Goal: Task Accomplishment & Management: Use online tool/utility

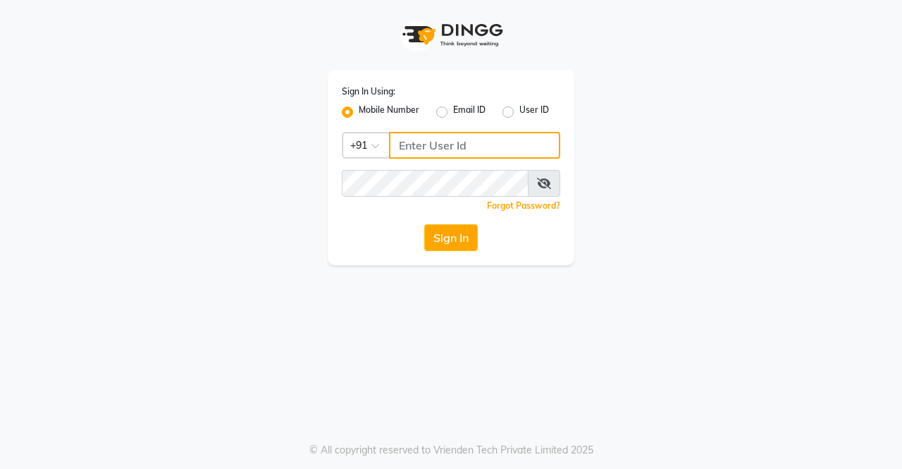
click at [448, 143] on input "Username" at bounding box center [474, 145] width 171 height 27
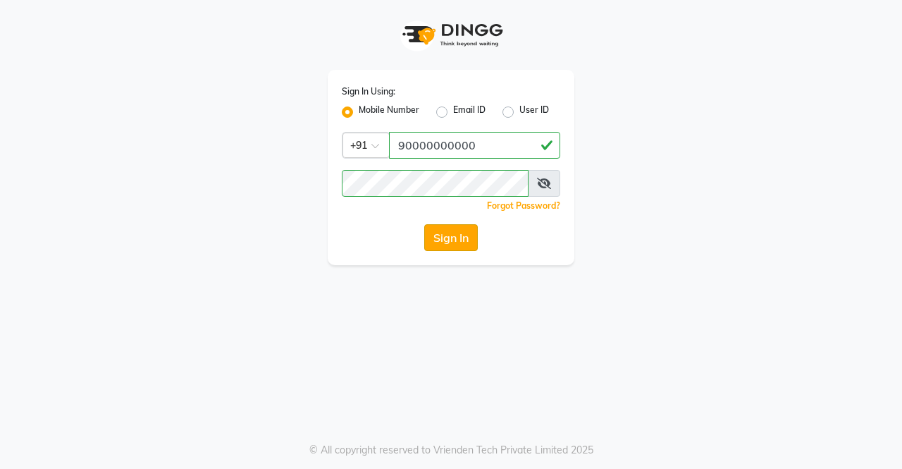
click at [455, 232] on button "Sign In" at bounding box center [451, 237] width 54 height 27
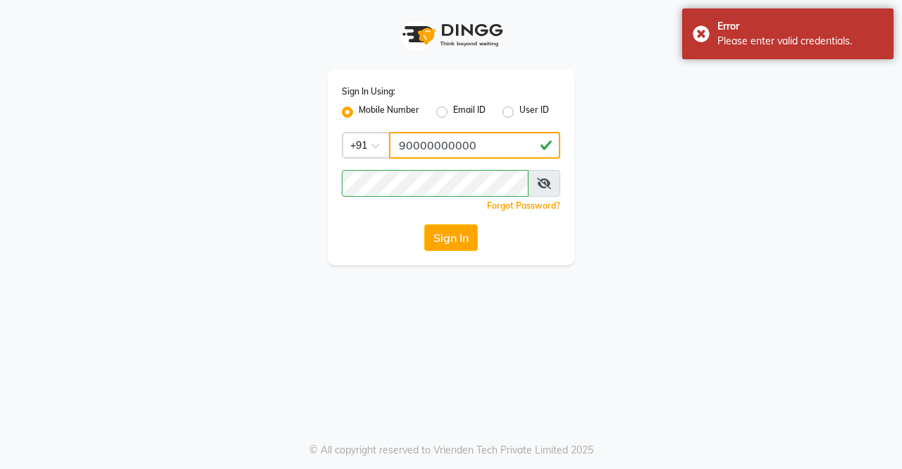
click at [486, 148] on input "90000000000" at bounding box center [474, 145] width 171 height 27
type input "9"
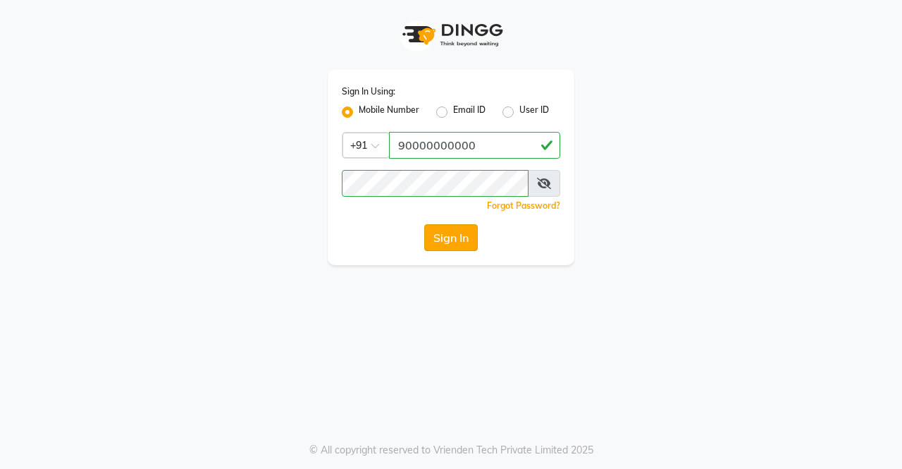
click at [446, 231] on button "Sign In" at bounding box center [451, 237] width 54 height 27
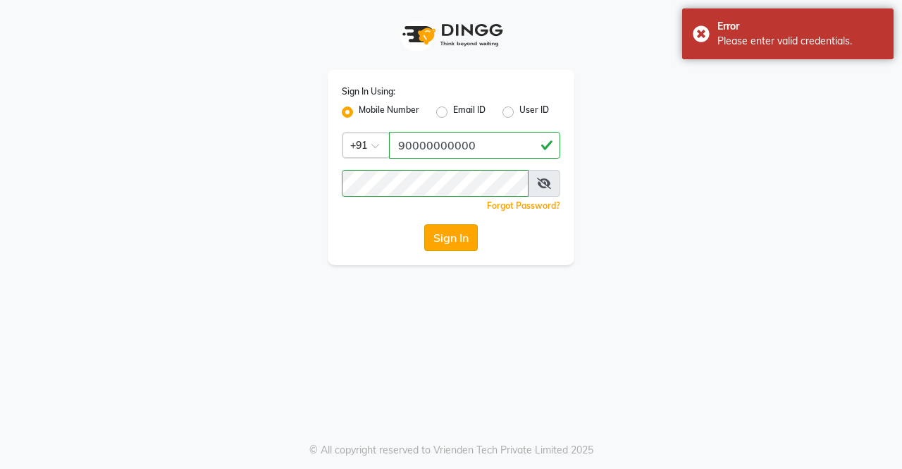
click at [465, 233] on button "Sign In" at bounding box center [451, 237] width 54 height 27
click at [485, 142] on input "90000000000" at bounding box center [474, 145] width 171 height 27
type input "9"
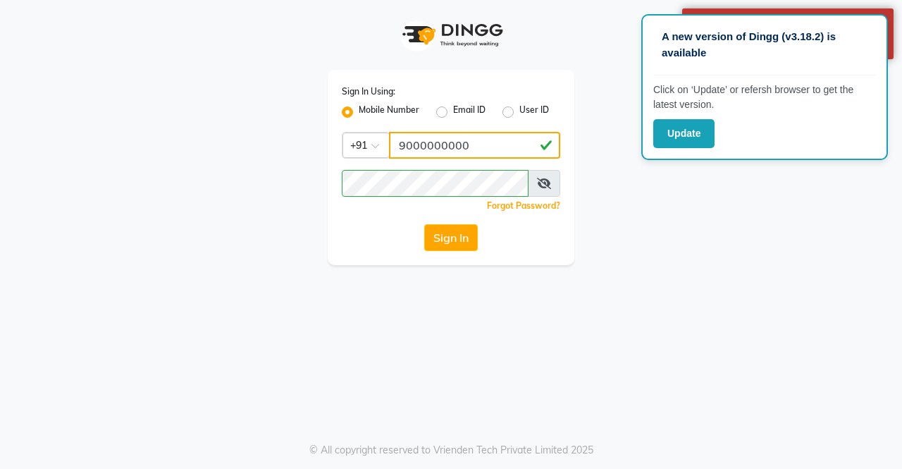
type input "9000000000"
click at [438, 228] on button "Sign In" at bounding box center [451, 237] width 54 height 27
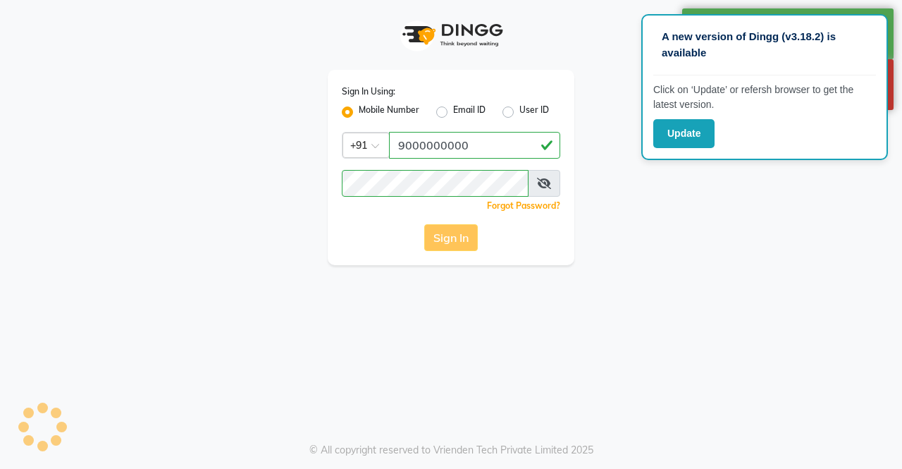
click at [467, 245] on div "Sign In" at bounding box center [451, 237] width 219 height 27
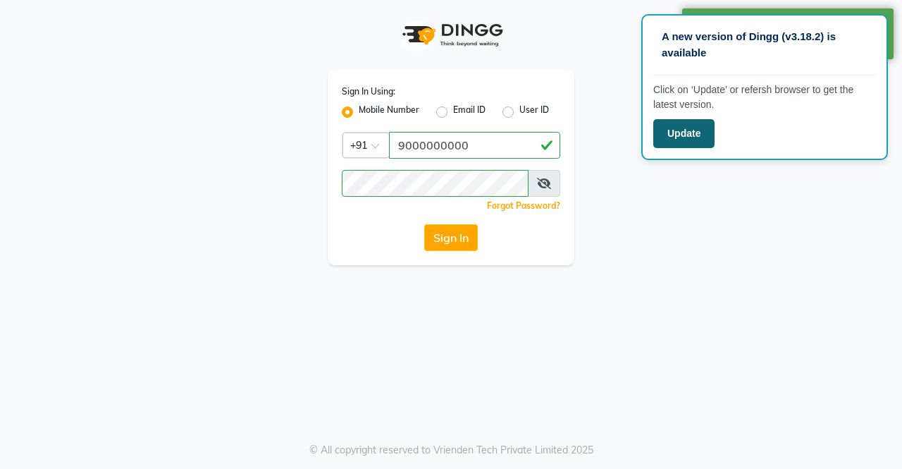
click at [687, 138] on button "Update" at bounding box center [684, 133] width 61 height 29
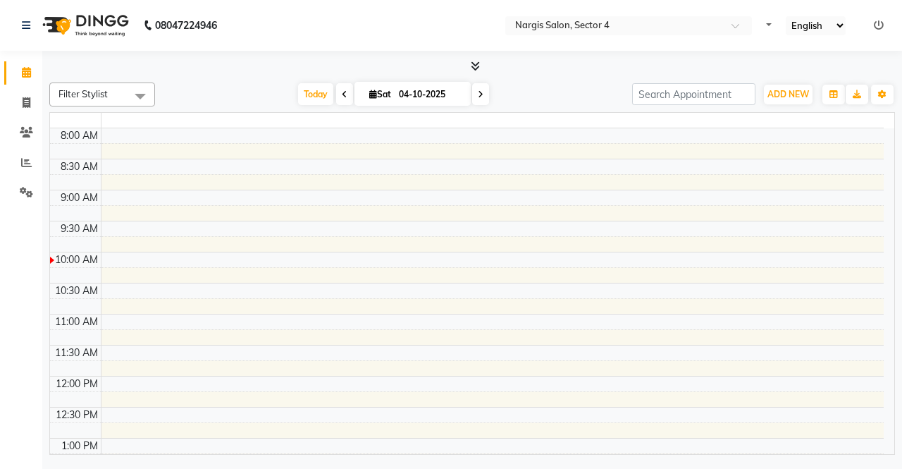
click at [430, 140] on td at bounding box center [492, 136] width 783 height 16
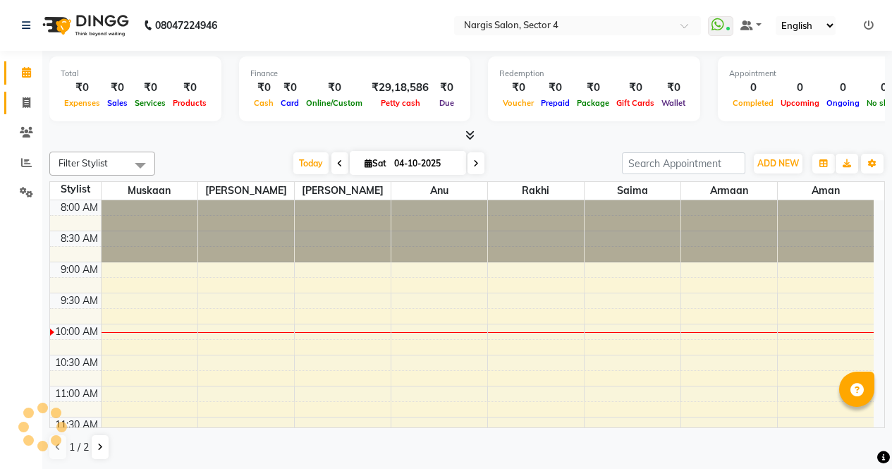
click at [25, 106] on icon at bounding box center [27, 102] width 8 height 11
select select "service"
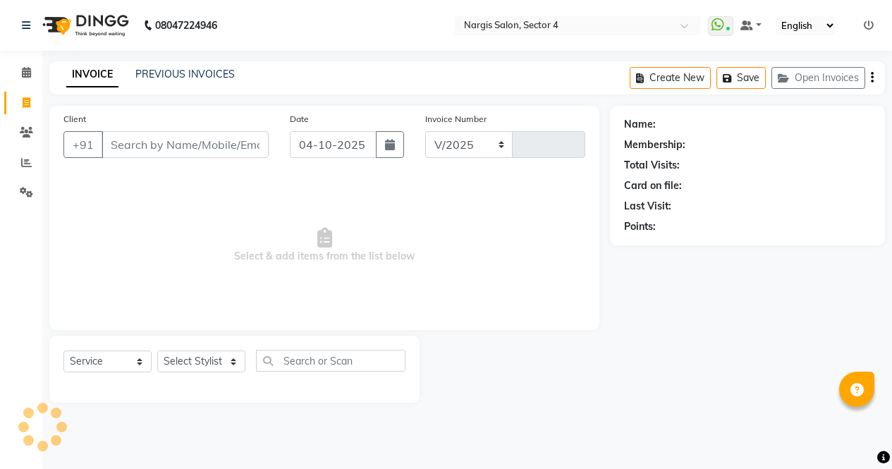
select select "4130"
type input "4763"
click at [281, 466] on div "08047224946 Select Location × Nargis Salon, Sector 4 WhatsApp Status ✕ Status: …" at bounding box center [451, 234] width 902 height 469
